Goal: Task Accomplishment & Management: Use online tool/utility

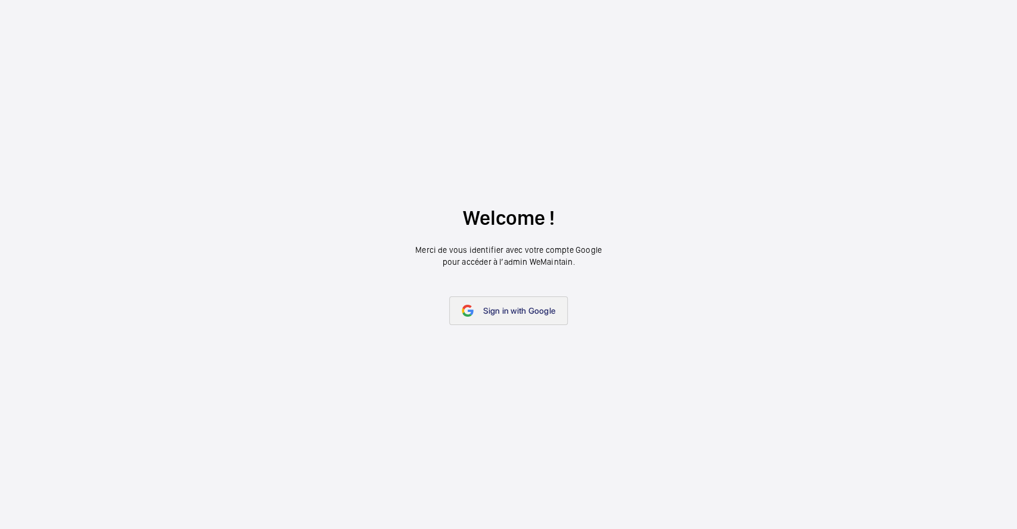
click at [524, 320] on link "Sign in with Google" at bounding box center [508, 310] width 119 height 29
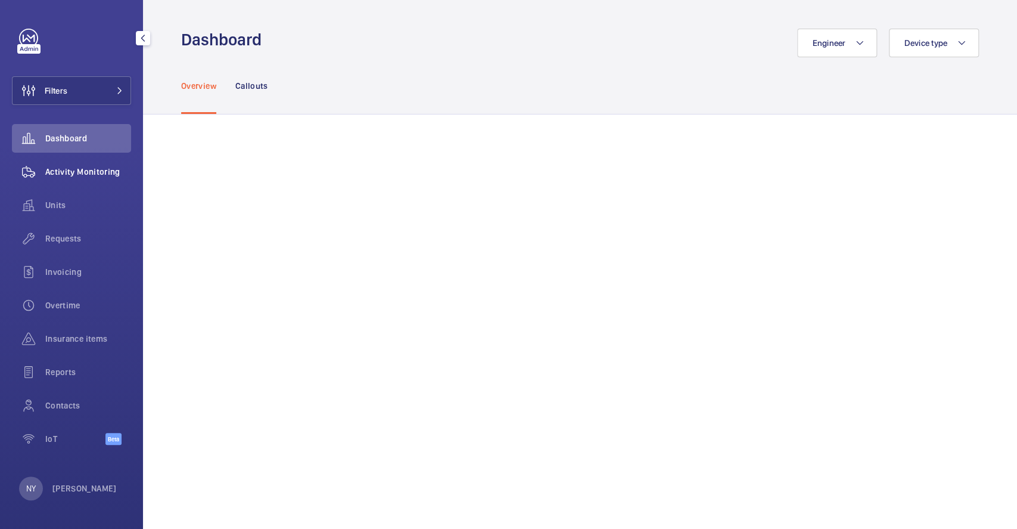
click at [67, 169] on span "Activity Monitoring" at bounding box center [88, 172] width 86 height 12
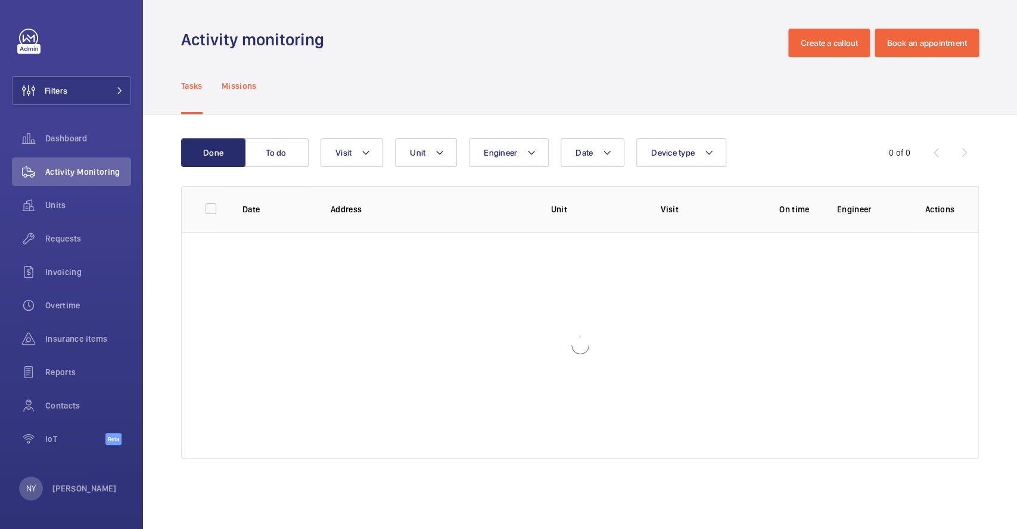
click at [239, 98] on div "Missions" at bounding box center [239, 85] width 35 height 57
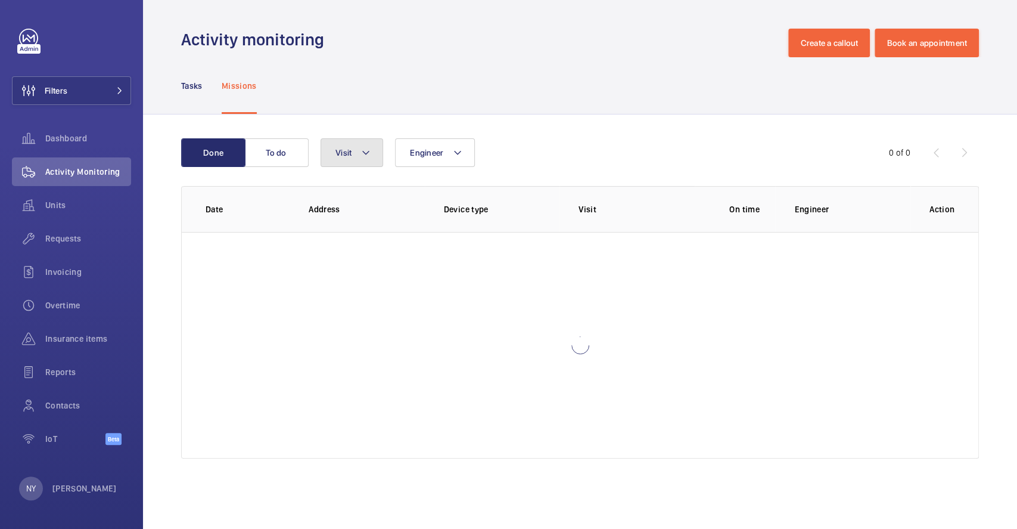
click at [364, 155] on mat-icon at bounding box center [366, 152] width 10 height 14
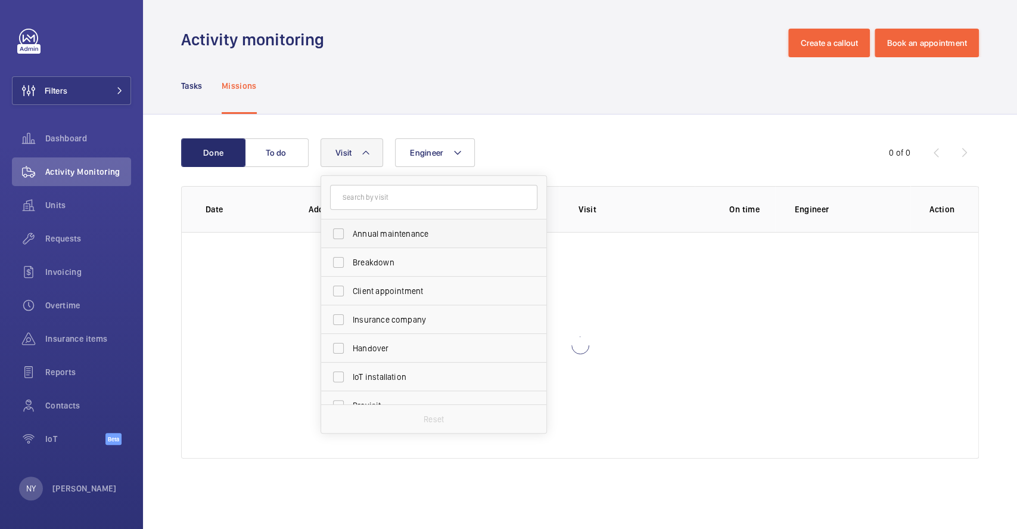
click at [389, 231] on span "Annual maintenance" at bounding box center [435, 234] width 164 height 12
click at [350, 231] on input "Annual maintenance" at bounding box center [339, 234] width 24 height 24
checkbox input "true"
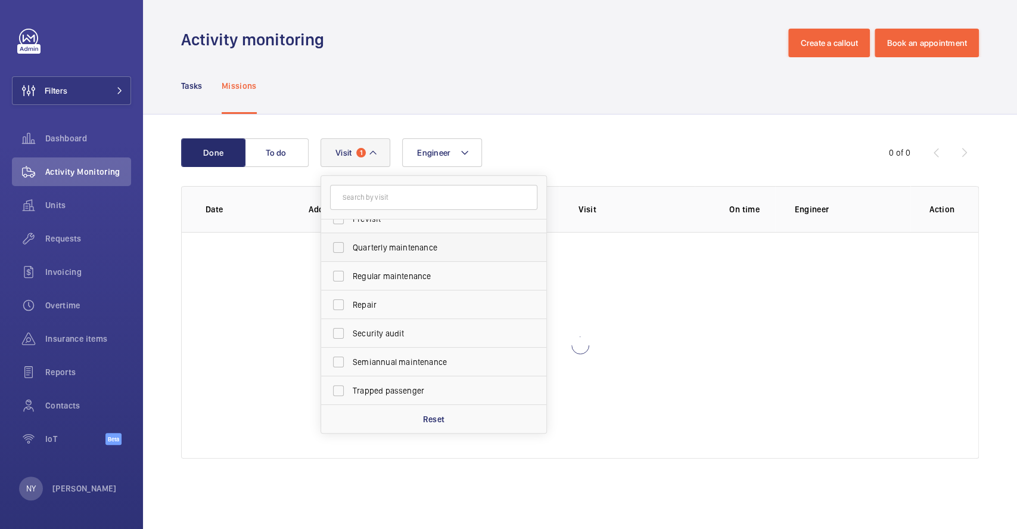
click at [421, 248] on span "Quarterly maintenance" at bounding box center [435, 247] width 164 height 12
click at [350, 248] on input "Quarterly maintenance" at bounding box center [339, 247] width 24 height 24
checkbox input "true"
click at [418, 277] on span "Regular maintenance" at bounding box center [435, 276] width 164 height 12
click at [350, 277] on input "Regular maintenance" at bounding box center [339, 276] width 24 height 24
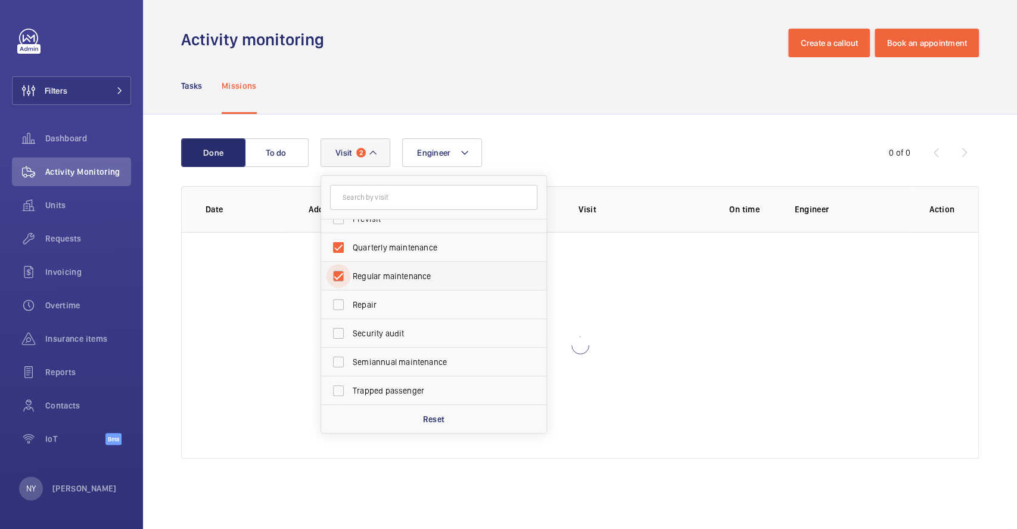
checkbox input "true"
click at [416, 366] on span "Semiannual maintenance" at bounding box center [435, 362] width 164 height 12
click at [350, 366] on input "Semiannual maintenance" at bounding box center [339, 362] width 24 height 24
checkbox input "true"
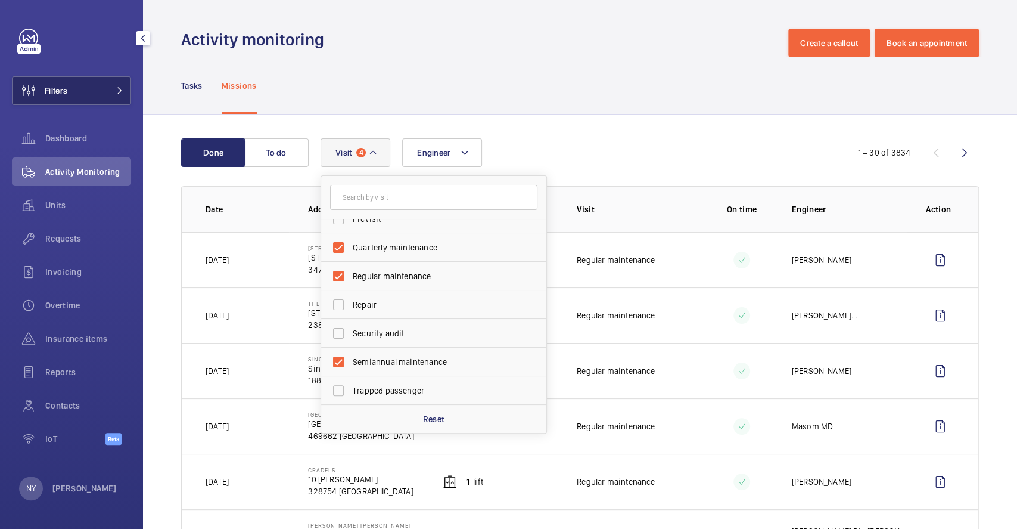
click at [68, 91] on button "Filters" at bounding box center [71, 90] width 119 height 29
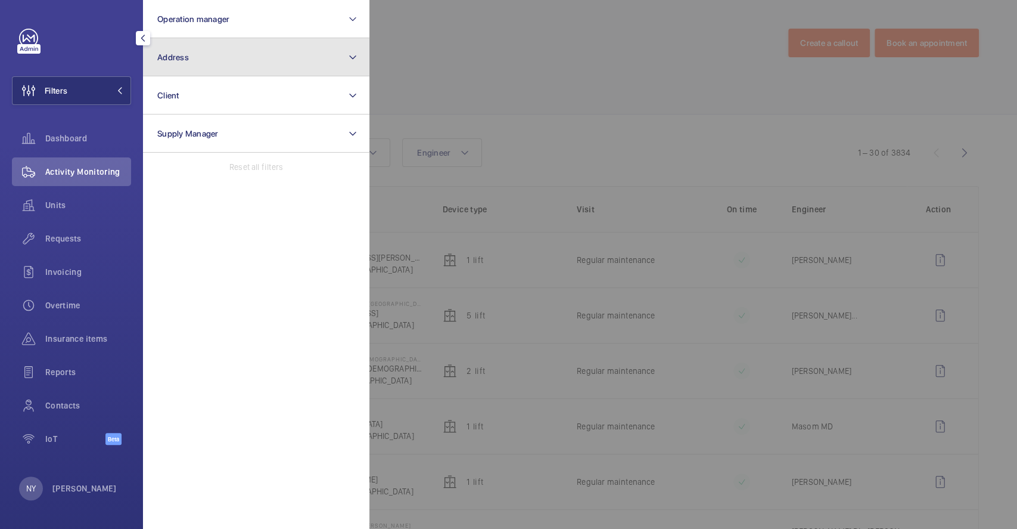
click at [225, 61] on button "Address" at bounding box center [256, 57] width 226 height 38
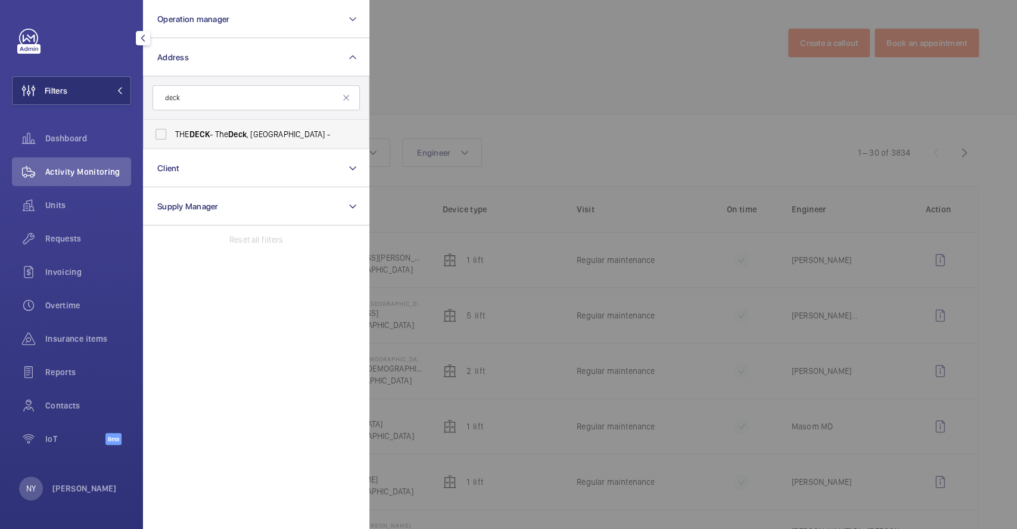
type input "deck"
click at [241, 137] on span "Deck" at bounding box center [237, 134] width 18 height 10
click at [173, 137] on input "THE DECK - The Deck , [GEOGRAPHIC_DATA] -" at bounding box center [161, 134] width 24 height 24
checkbox input "true"
click at [423, 111] on div at bounding box center [877, 264] width 1017 height 529
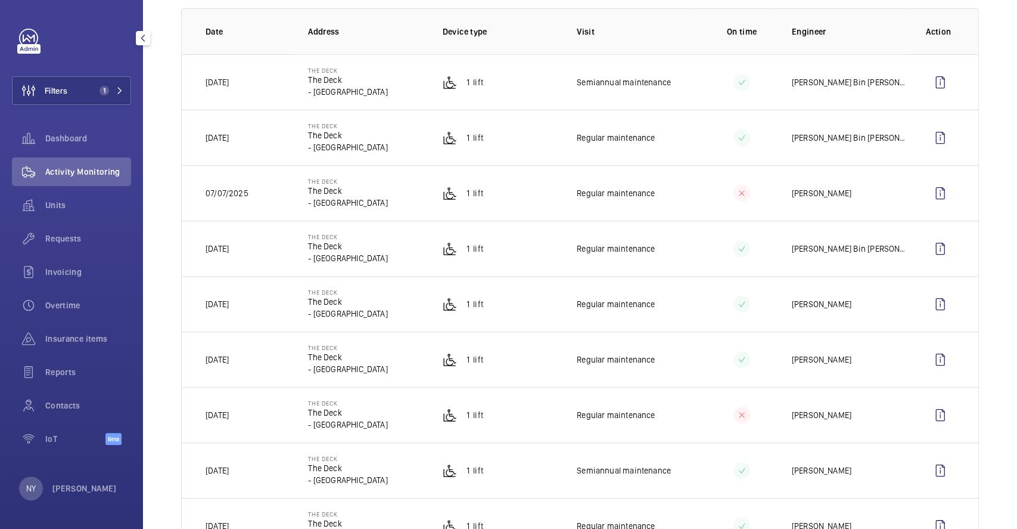
scroll to position [159, 0]
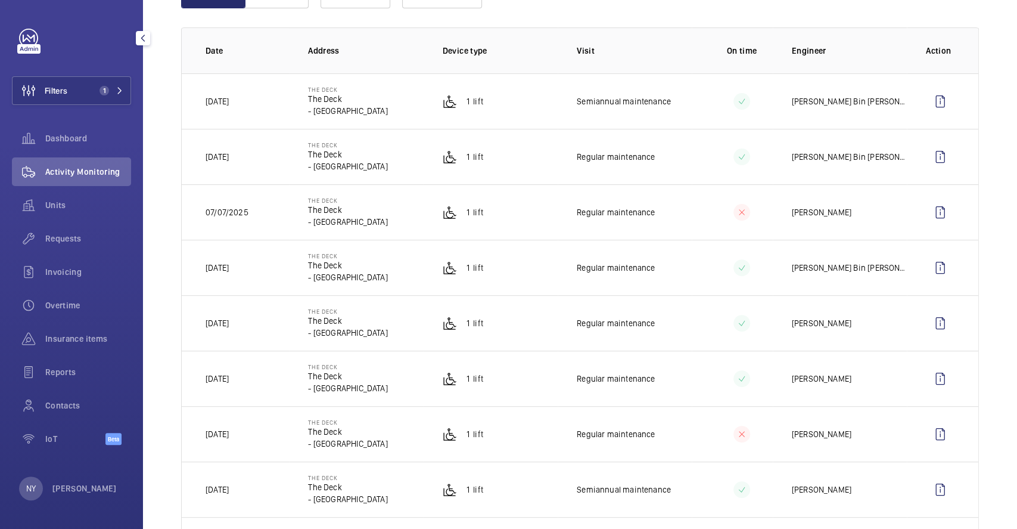
click at [73, 495] on div "NY [PERSON_NAME]" at bounding box center [68, 488] width 98 height 24
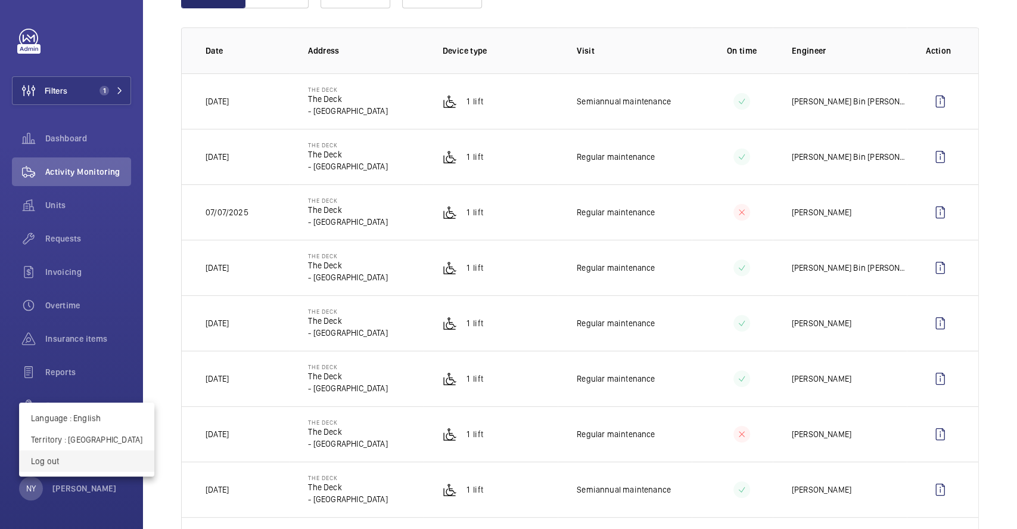
click at [81, 462] on p "Log out" at bounding box center [86, 461] width 111 height 12
